Goal: Task Accomplishment & Management: Use online tool/utility

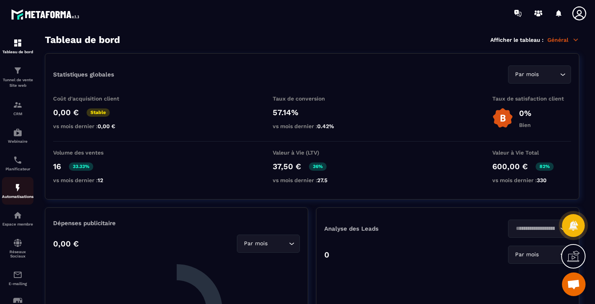
scroll to position [3606, 0]
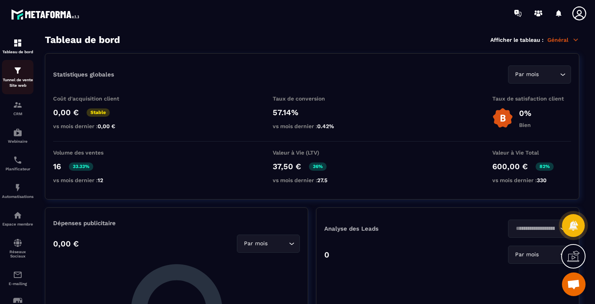
click at [21, 74] on img at bounding box center [17, 70] width 9 height 9
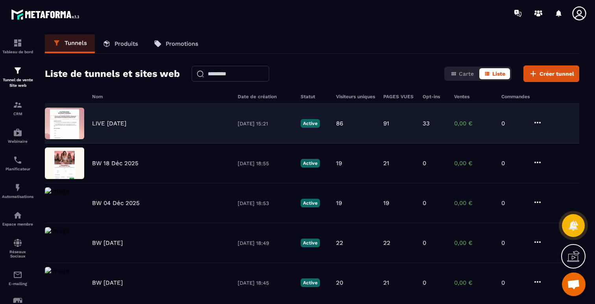
click at [125, 121] on p "LIVE [DATE]" at bounding box center [109, 123] width 34 height 7
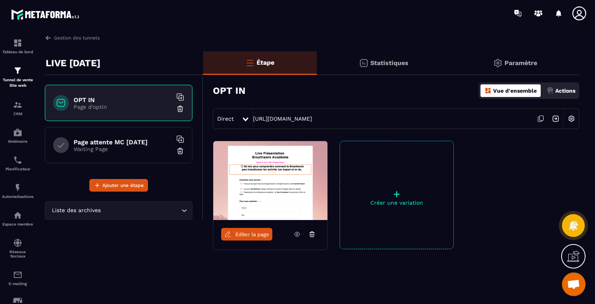
click at [543, 117] on icon at bounding box center [541, 118] width 15 height 15
click at [540, 116] on icon at bounding box center [542, 118] width 4 height 5
